Goal: Task Accomplishment & Management: Use online tool/utility

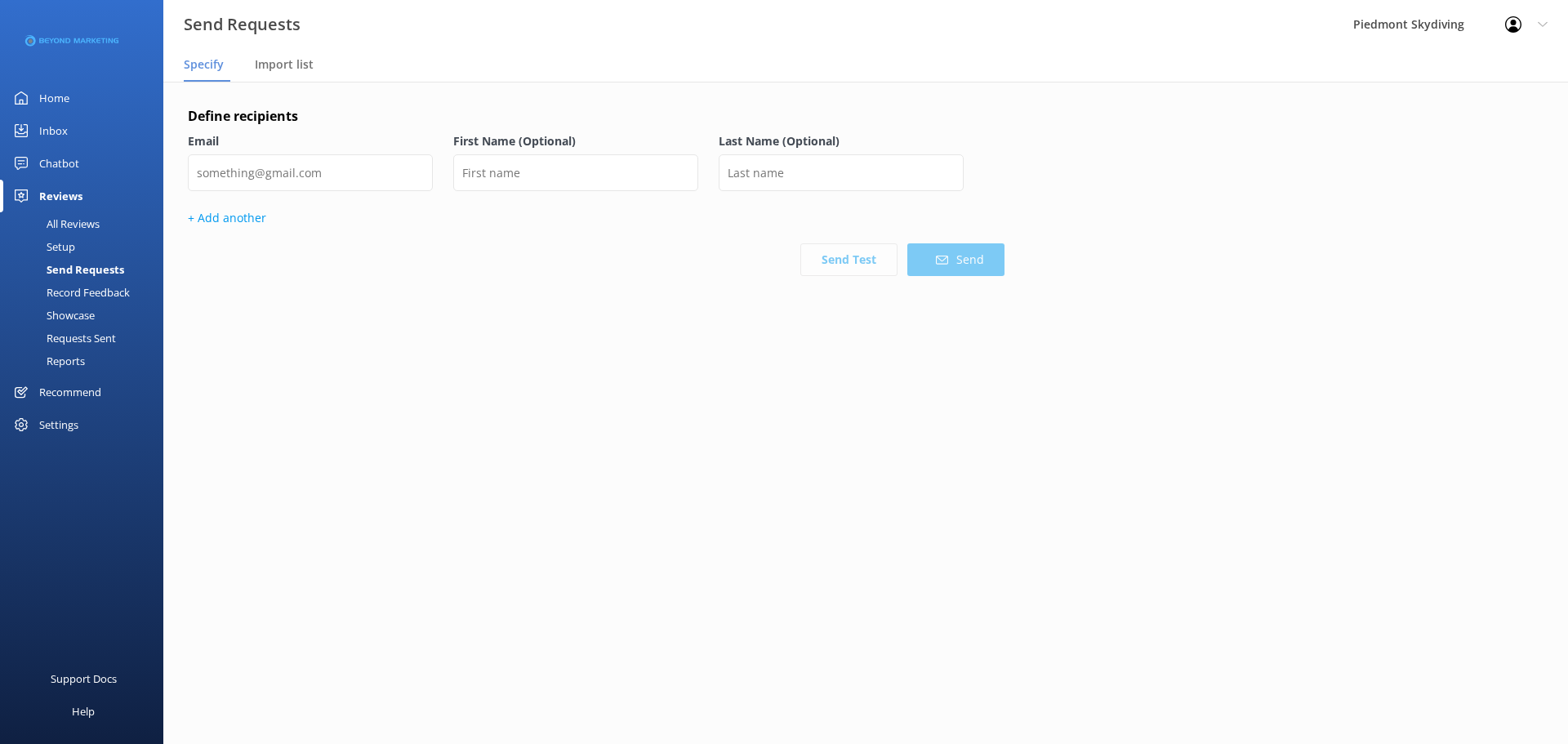
click at [93, 340] on div "Requests Sent" at bounding box center [63, 338] width 106 height 23
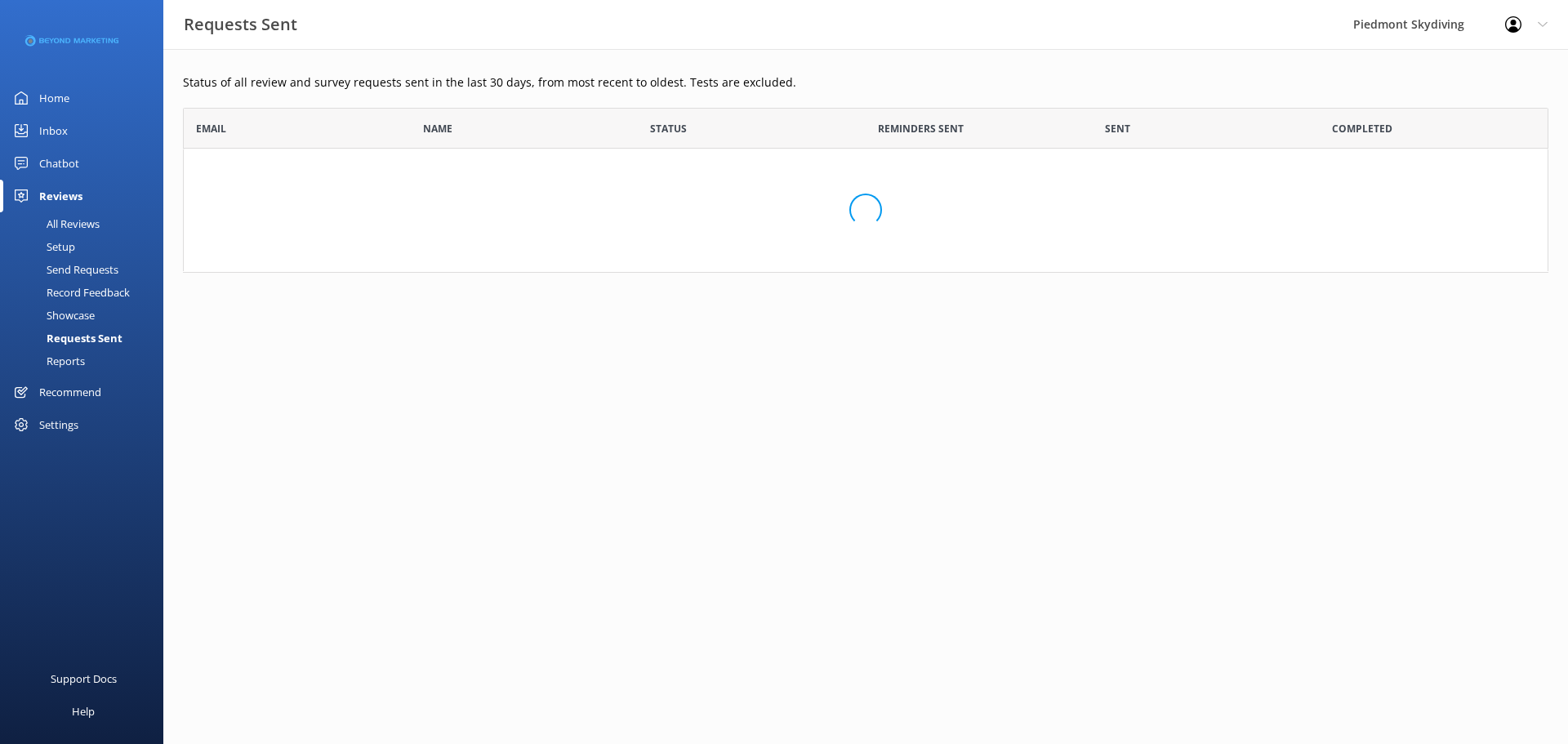
scroll to position [438, 1353]
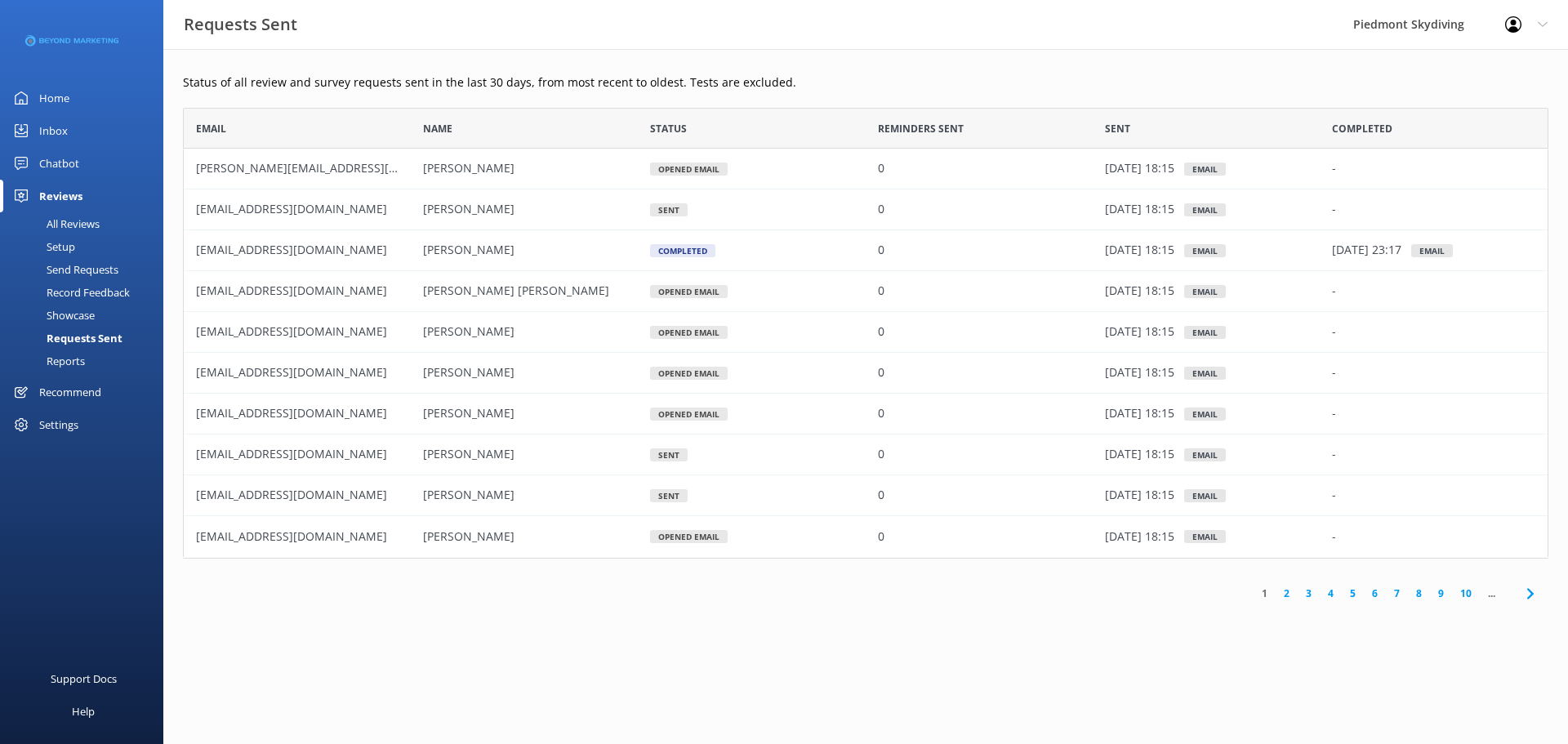
click at [89, 272] on div "Send Requests" at bounding box center [64, 270] width 109 height 23
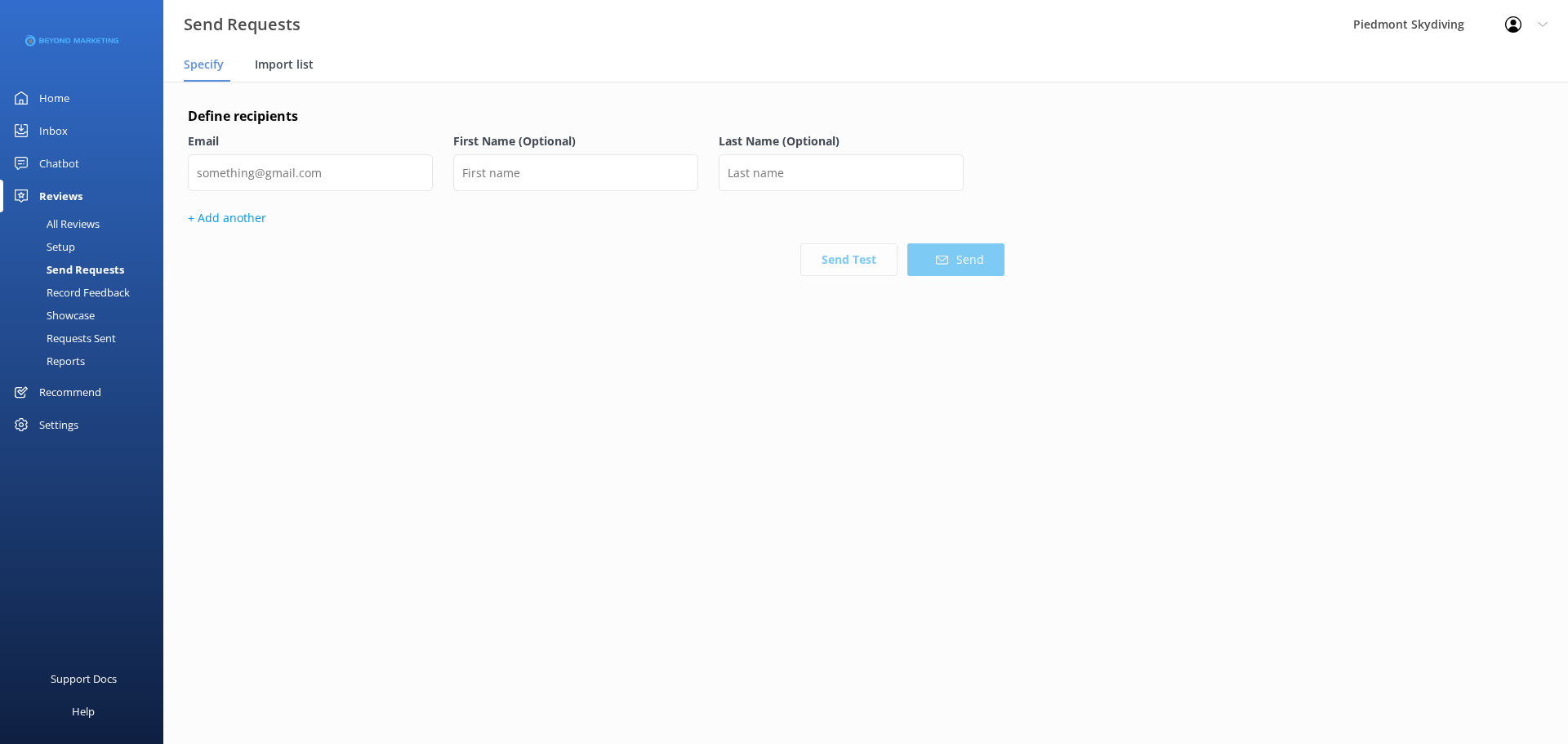
click at [292, 66] on span "Import list" at bounding box center [284, 65] width 58 height 16
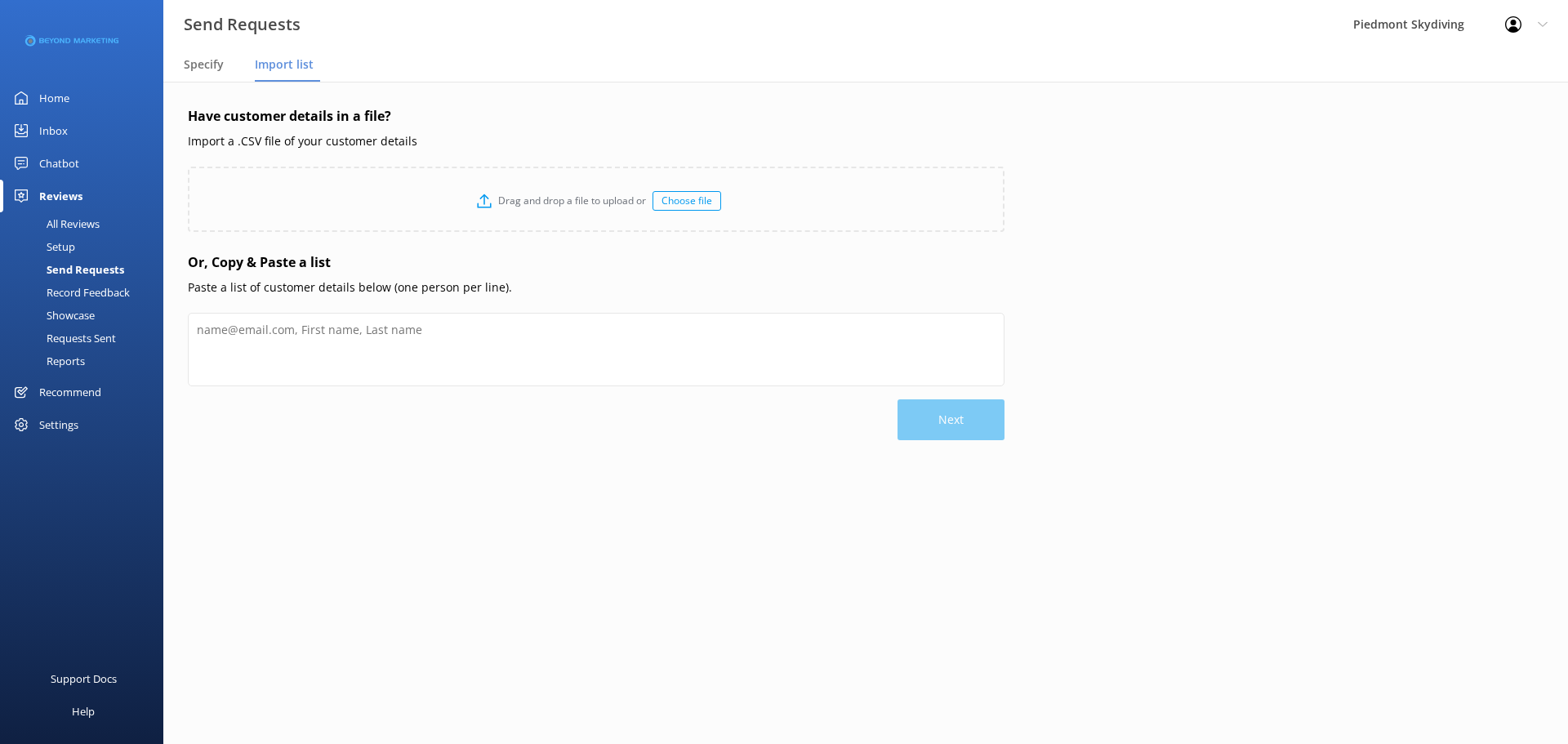
click at [691, 200] on div "Choose file" at bounding box center [687, 201] width 69 height 19
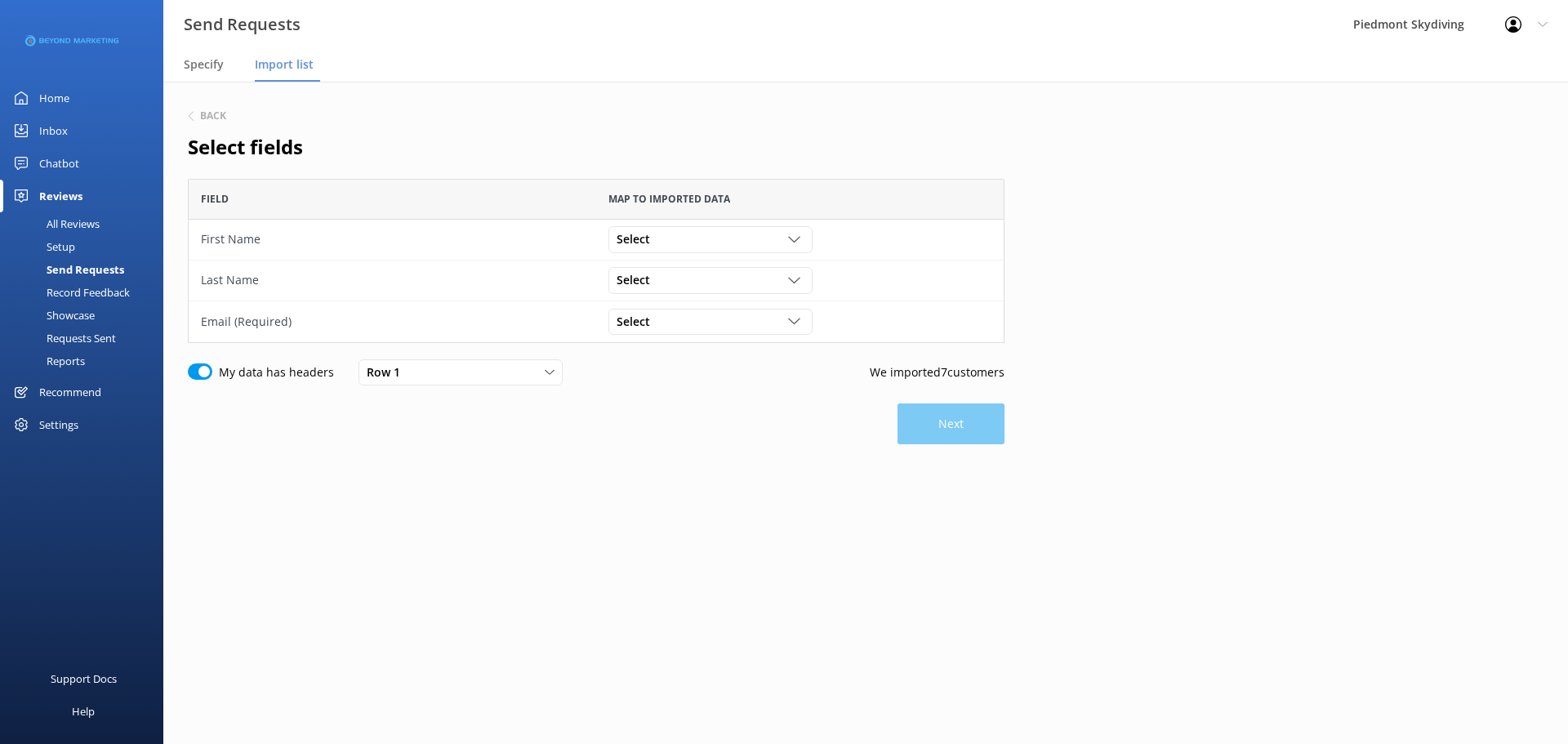
scroll to position [152, 804]
click at [800, 238] on div "grid" at bounding box center [796, 240] width 16 height 12
click at [757, 382] on link "First Name" at bounding box center [710, 372] width 202 height 33
click at [794, 280] on icon "grid" at bounding box center [794, 280] width 12 height 12
click at [706, 443] on link "Last Name" at bounding box center [710, 445] width 202 height 33
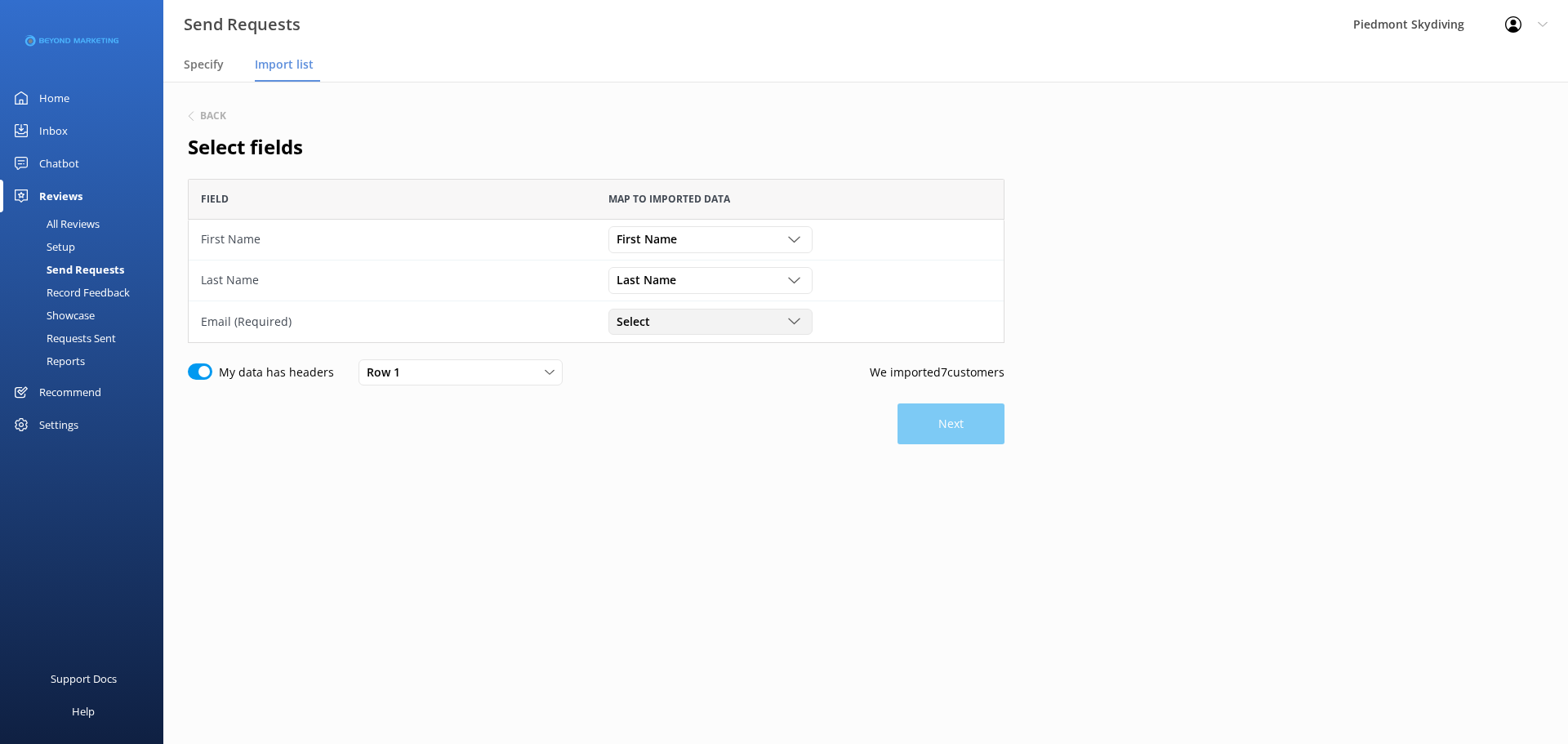
click at [797, 314] on div "Select" at bounding box center [710, 321] width 196 height 18
click at [721, 434] on link "Email" at bounding box center [710, 443] width 202 height 33
click at [951, 433] on button "Next" at bounding box center [950, 424] width 107 height 41
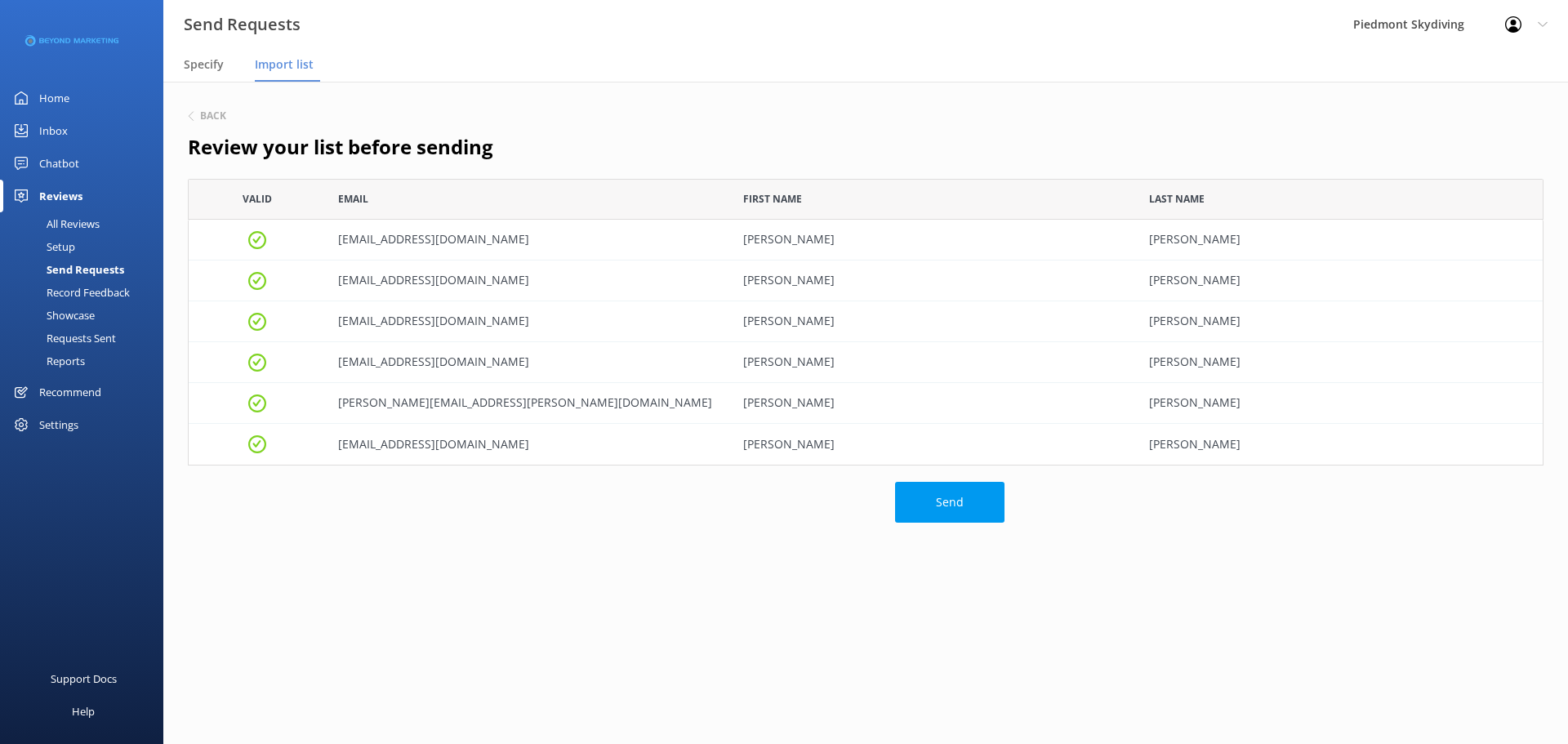
scroll to position [274, 1343]
click at [932, 503] on button "Send" at bounding box center [949, 502] width 110 height 41
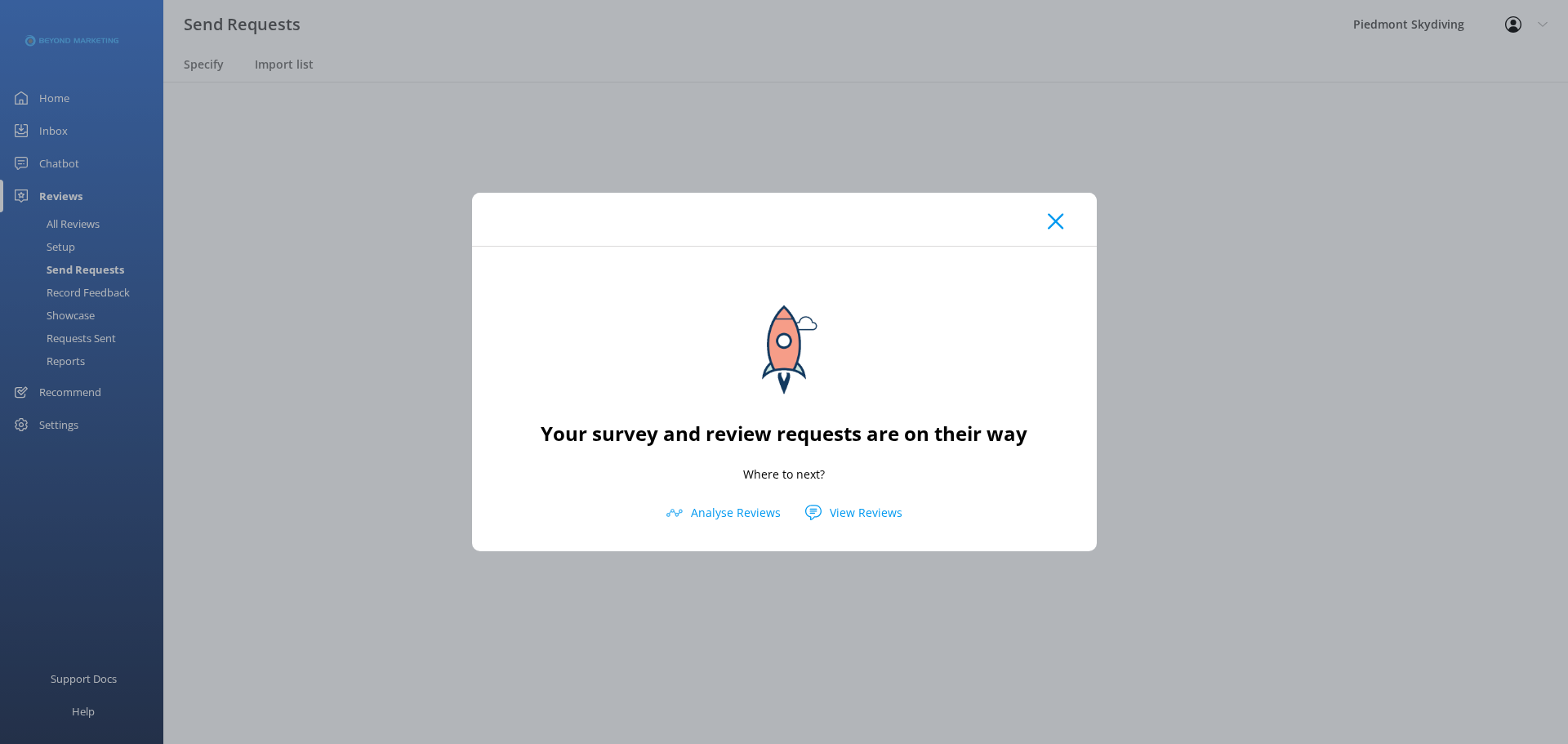
click at [1053, 226] on icon at bounding box center [1056, 221] width 16 height 16
